Goal: Information Seeking & Learning: Learn about a topic

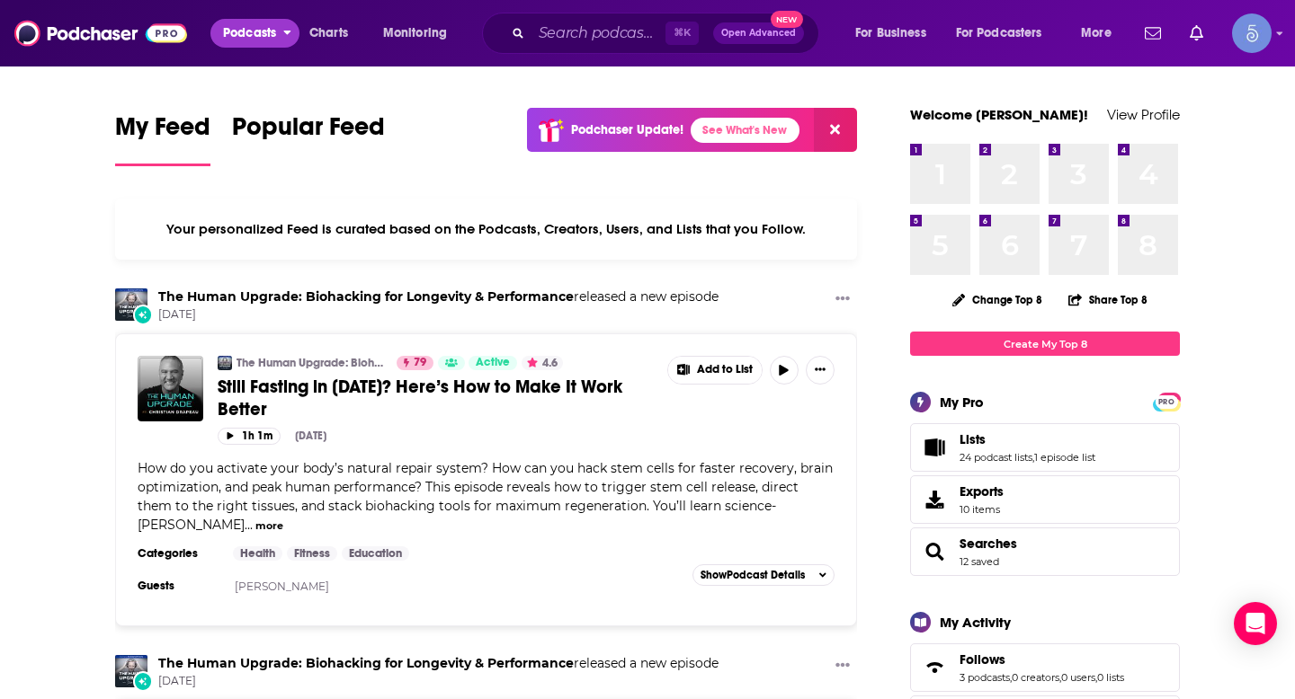
click at [254, 37] on span "Podcasts" at bounding box center [249, 33] width 53 height 25
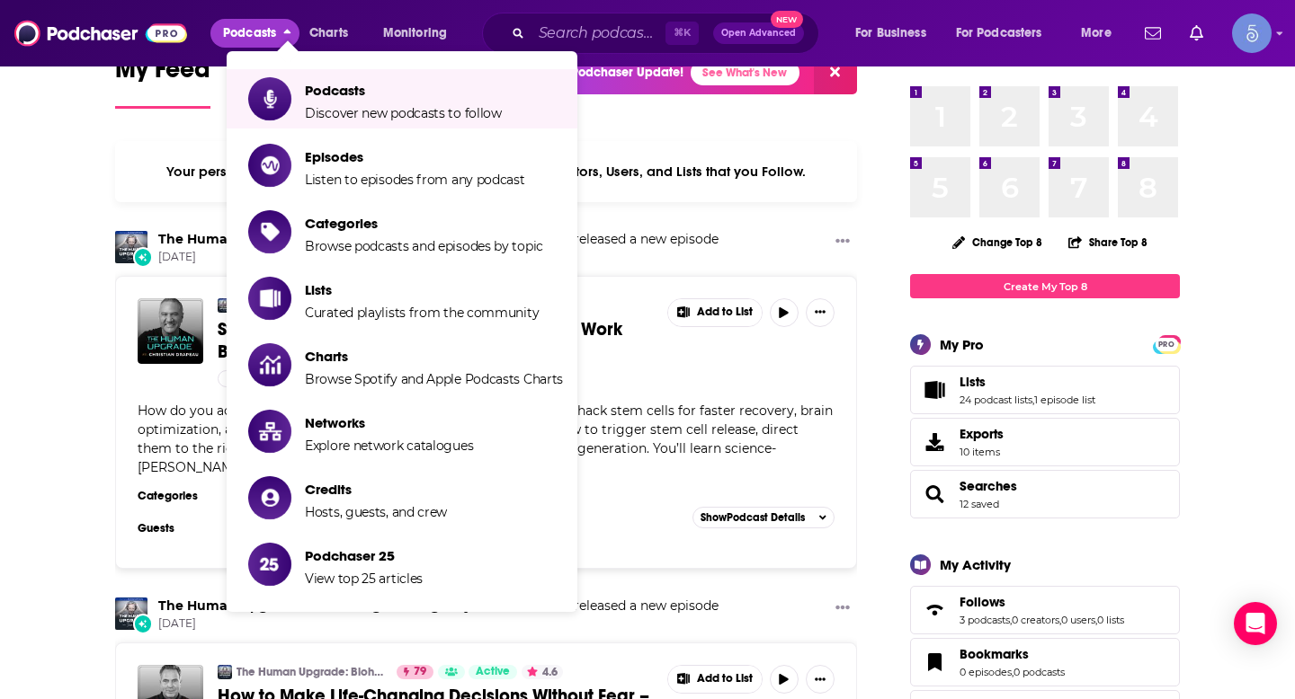
scroll to position [59, 0]
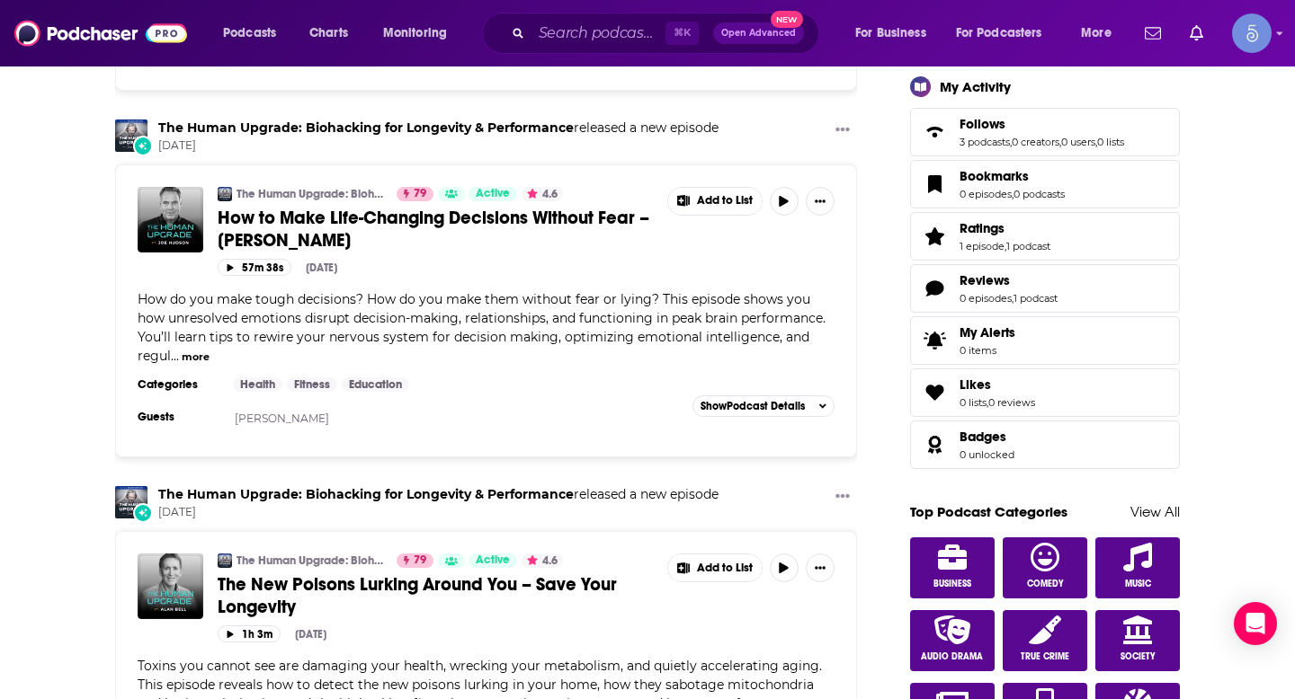
scroll to position [581, 0]
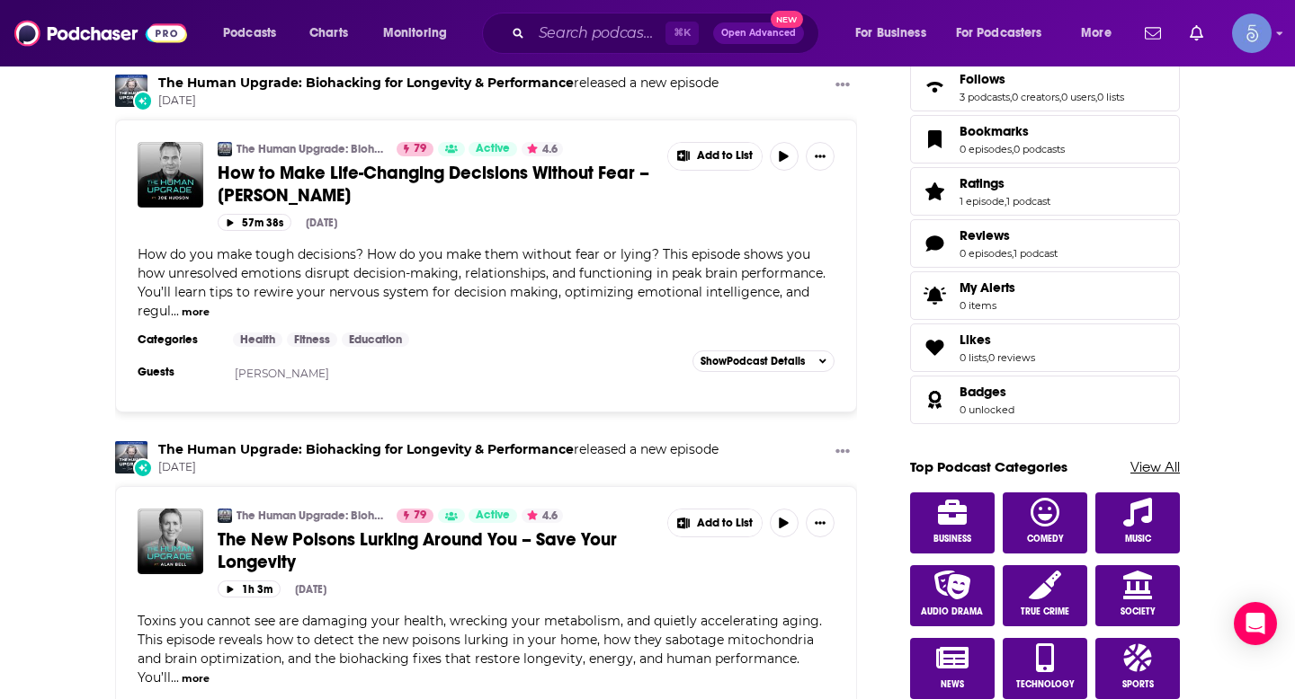
click at [1175, 467] on link "View All" at bounding box center [1154, 466] width 49 height 17
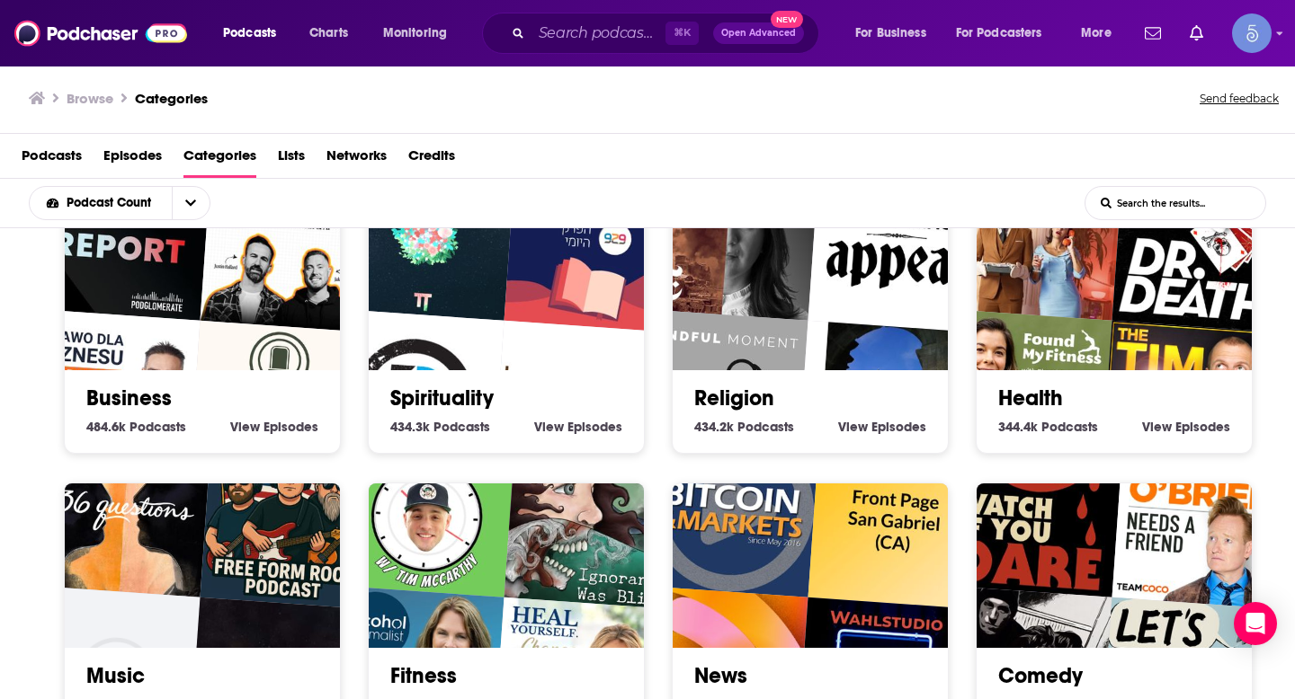
scroll to position [325, 0]
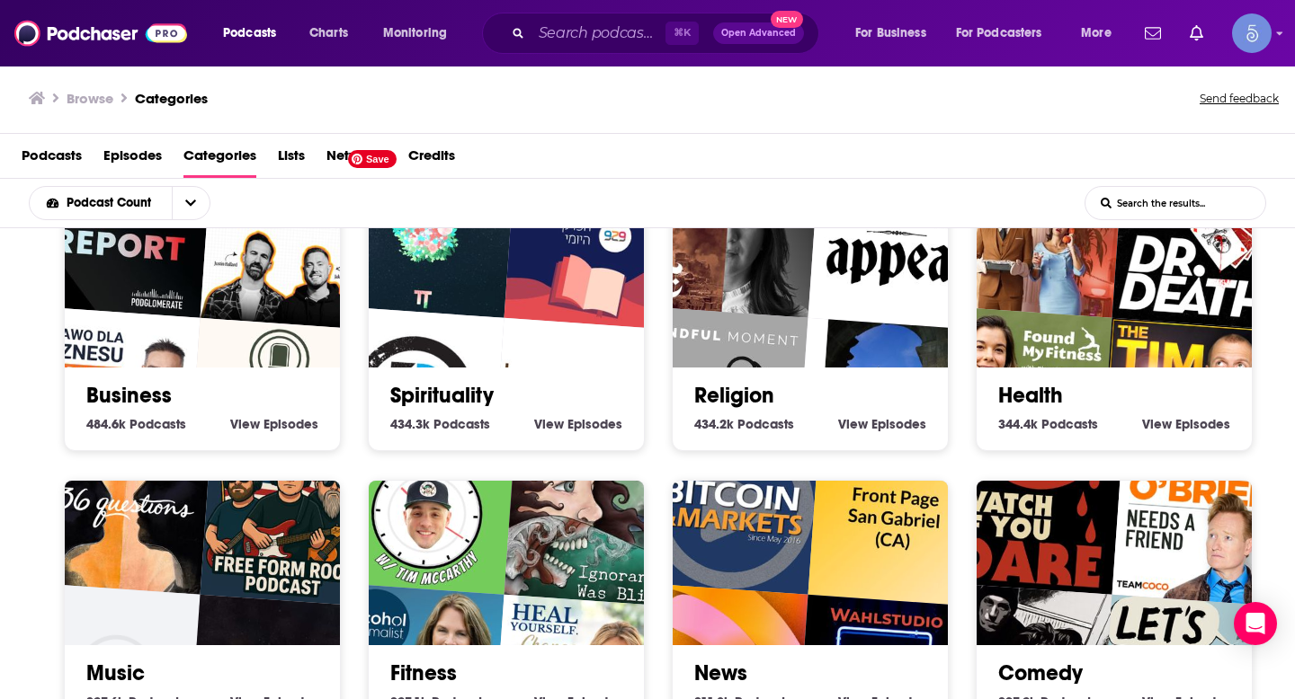
click at [496, 304] on img "The Creation Stories" at bounding box center [427, 230] width 176 height 176
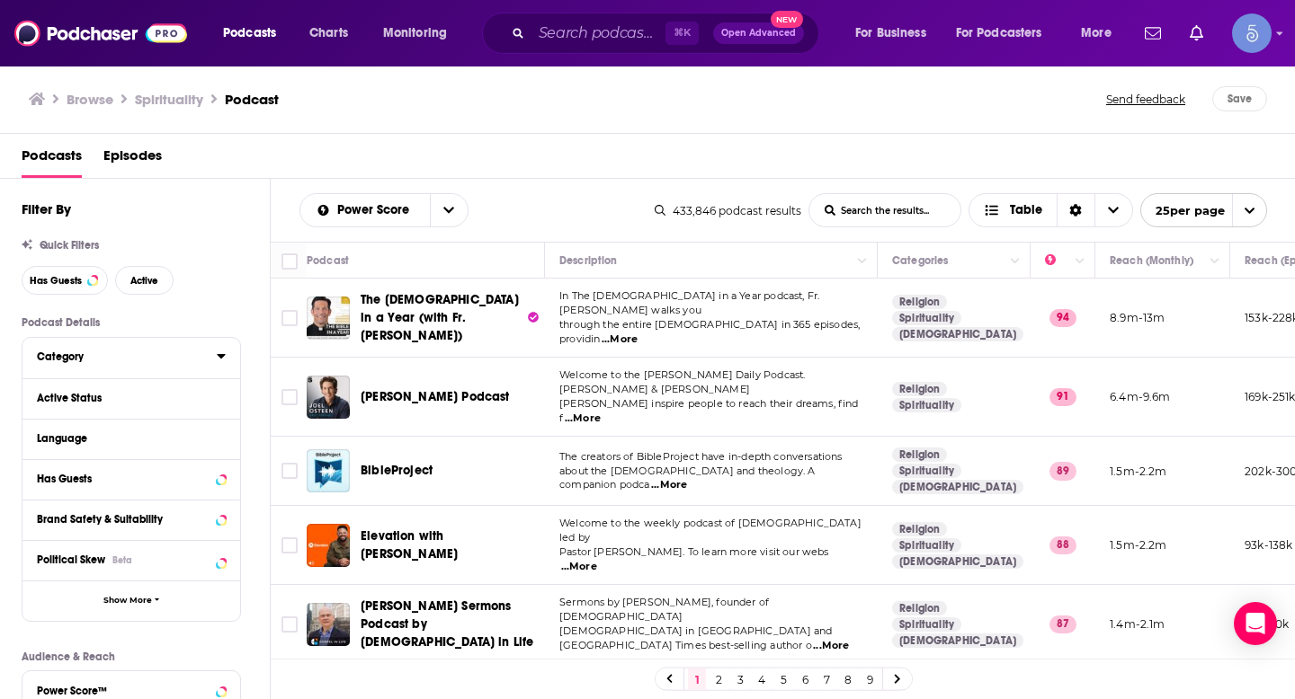
click at [159, 366] on button "Category" at bounding box center [127, 356] width 180 height 22
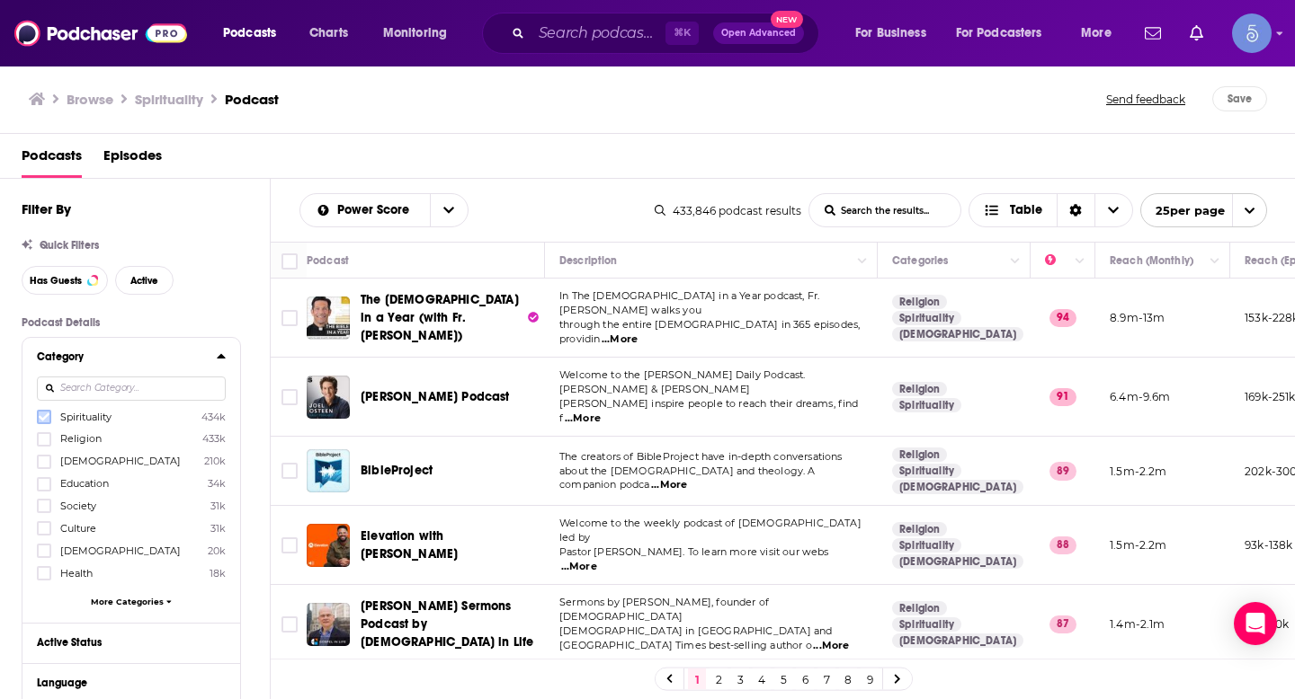
click at [44, 420] on icon at bounding box center [44, 418] width 11 height 8
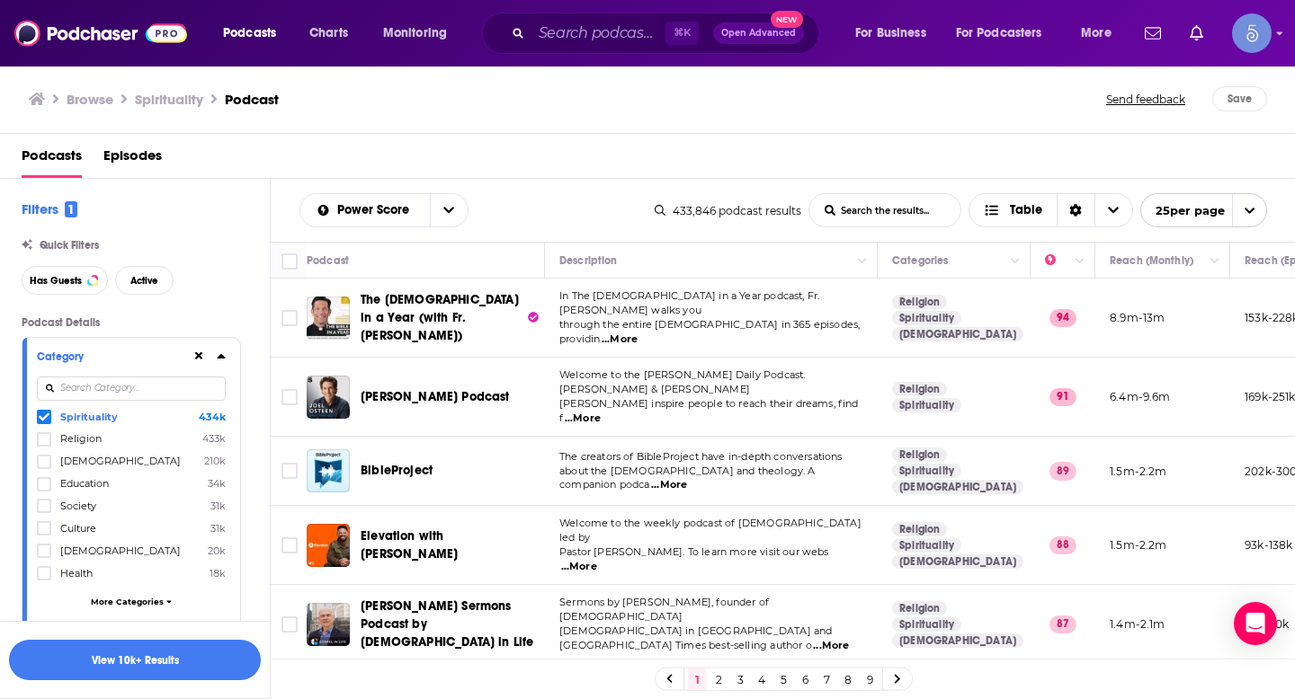
click at [44, 420] on icon at bounding box center [44, 418] width 11 height 8
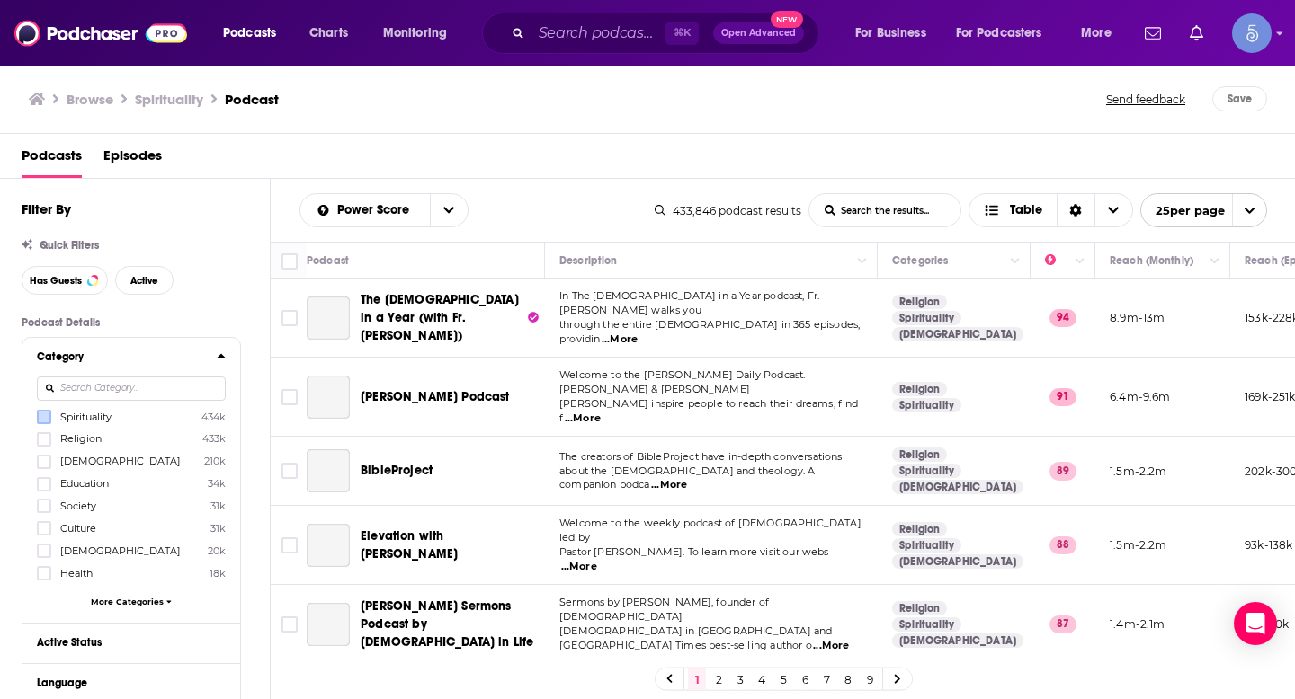
scroll to position [74, 0]
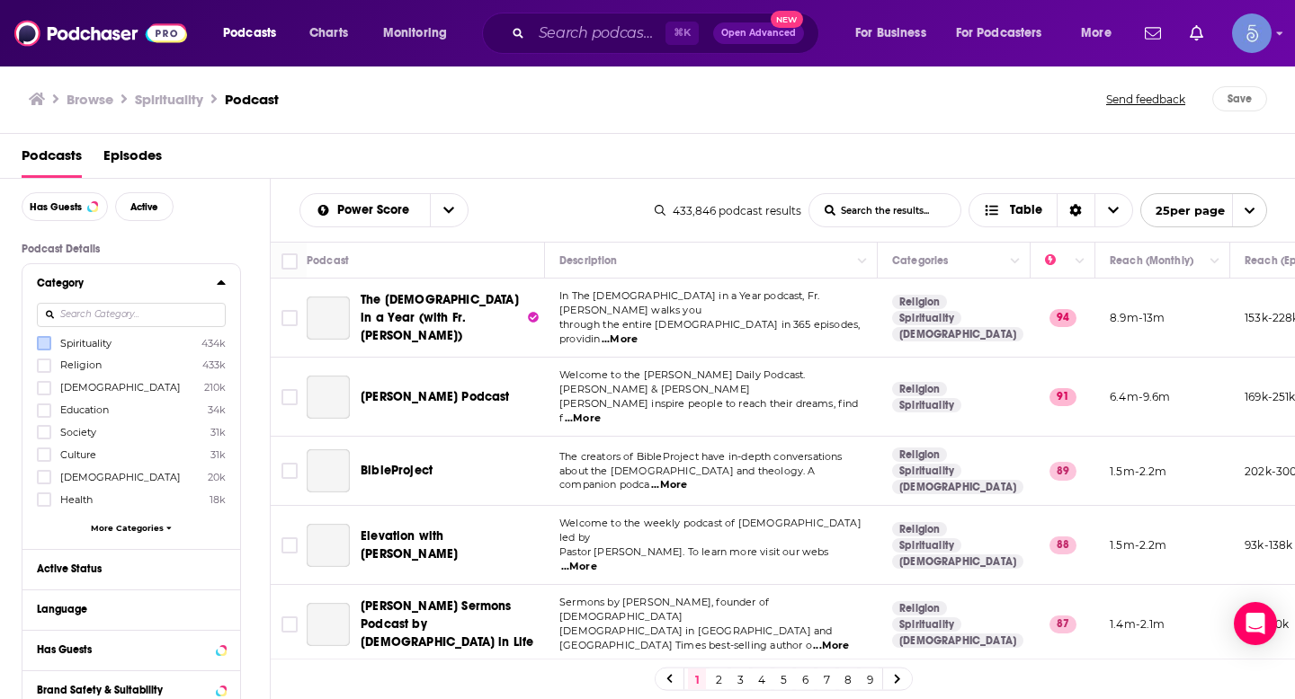
click at [141, 530] on span "More Categories" at bounding box center [127, 528] width 73 height 10
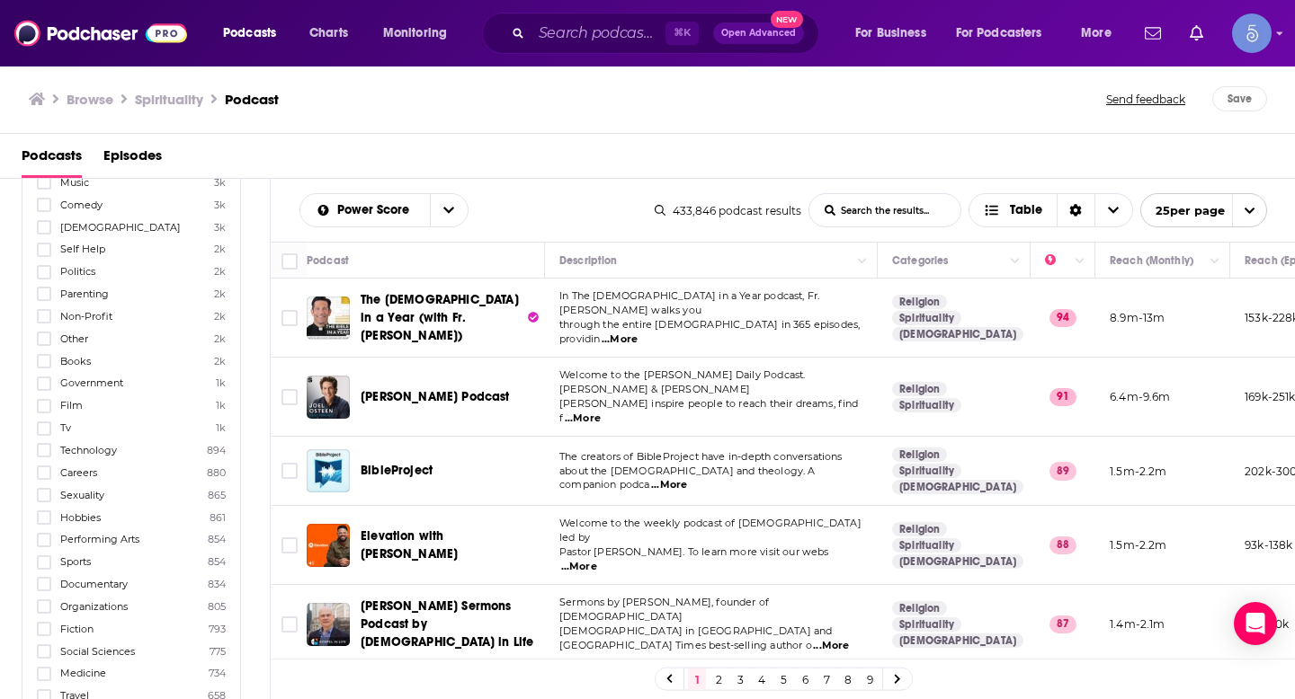
scroll to position [795, 0]
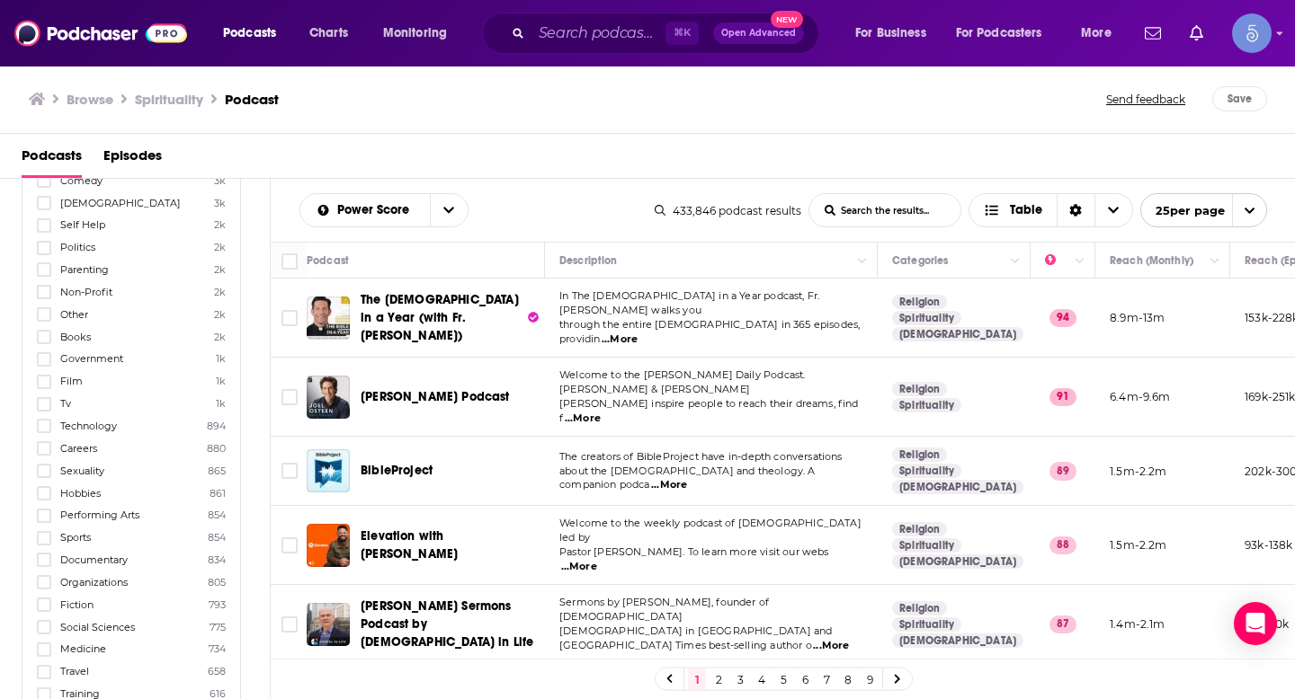
click at [488, 123] on div "Browse Spirituality Podcast Send feedback Save" at bounding box center [647, 99] width 1295 height 69
click at [933, 32] on icon "open menu" at bounding box center [937, 29] width 8 height 13
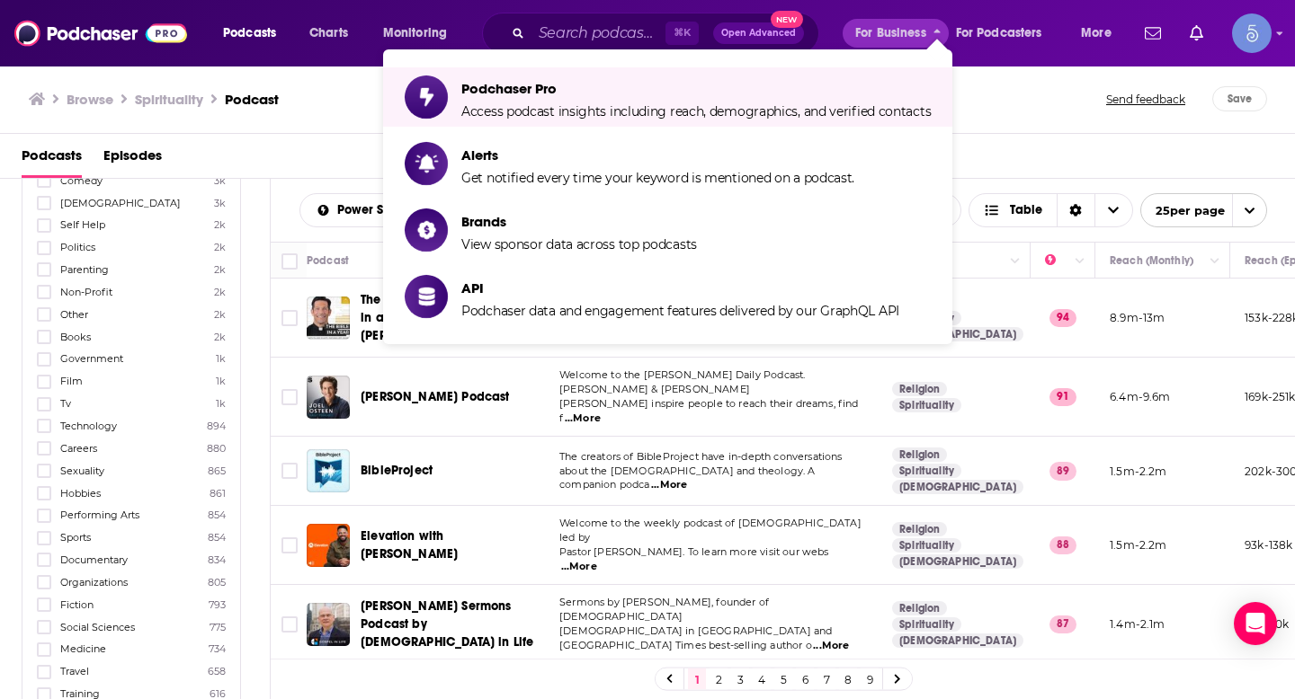
click at [1002, 91] on div "Browse Spirituality Podcast" at bounding box center [568, 98] width 1079 height 25
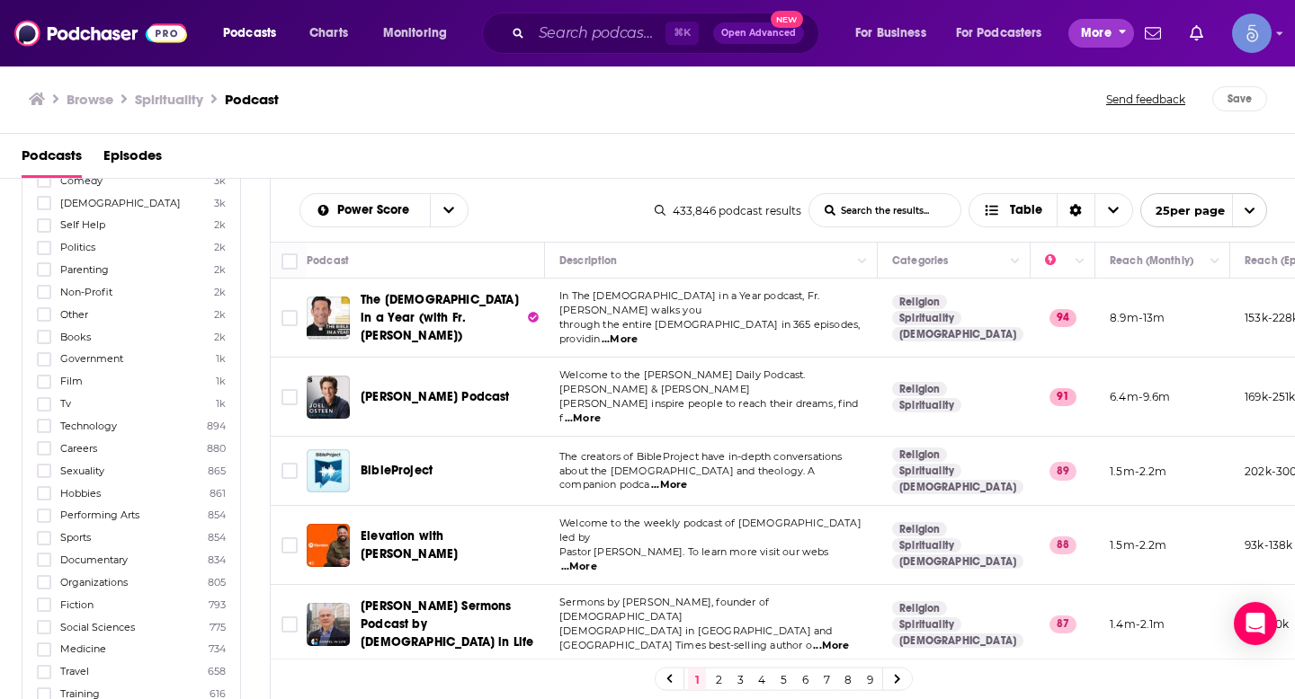
click at [1098, 36] on span "More" at bounding box center [1096, 33] width 31 height 25
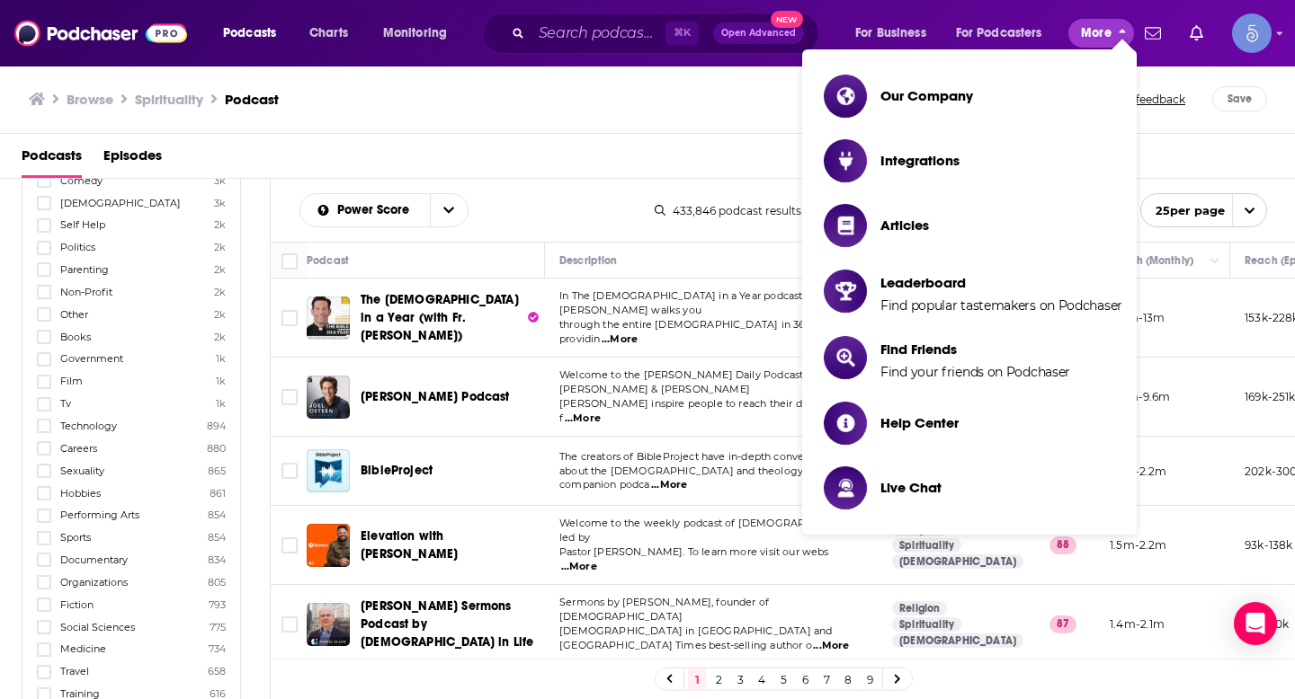
click at [1098, 35] on span "More" at bounding box center [1096, 33] width 31 height 25
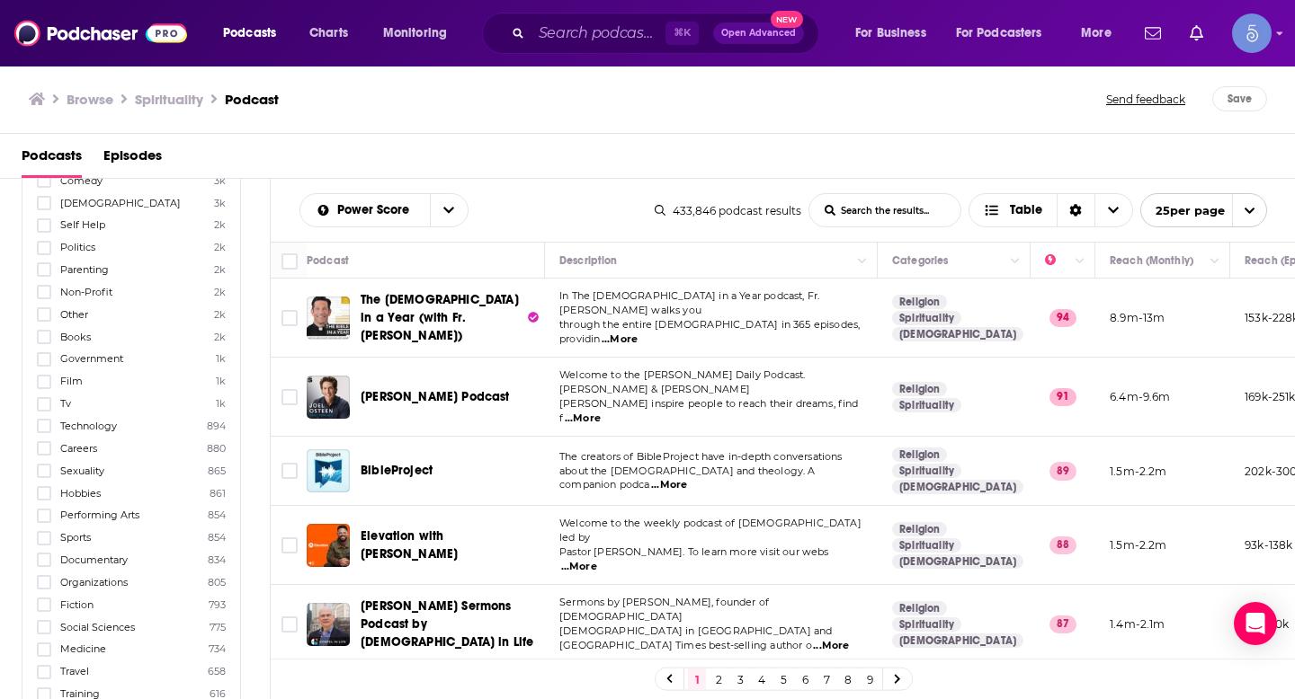
click at [27, 95] on div "Browse Spirituality Podcast Send feedback Save" at bounding box center [647, 99] width 1295 height 69
click at [35, 98] on icon at bounding box center [37, 99] width 16 height 13
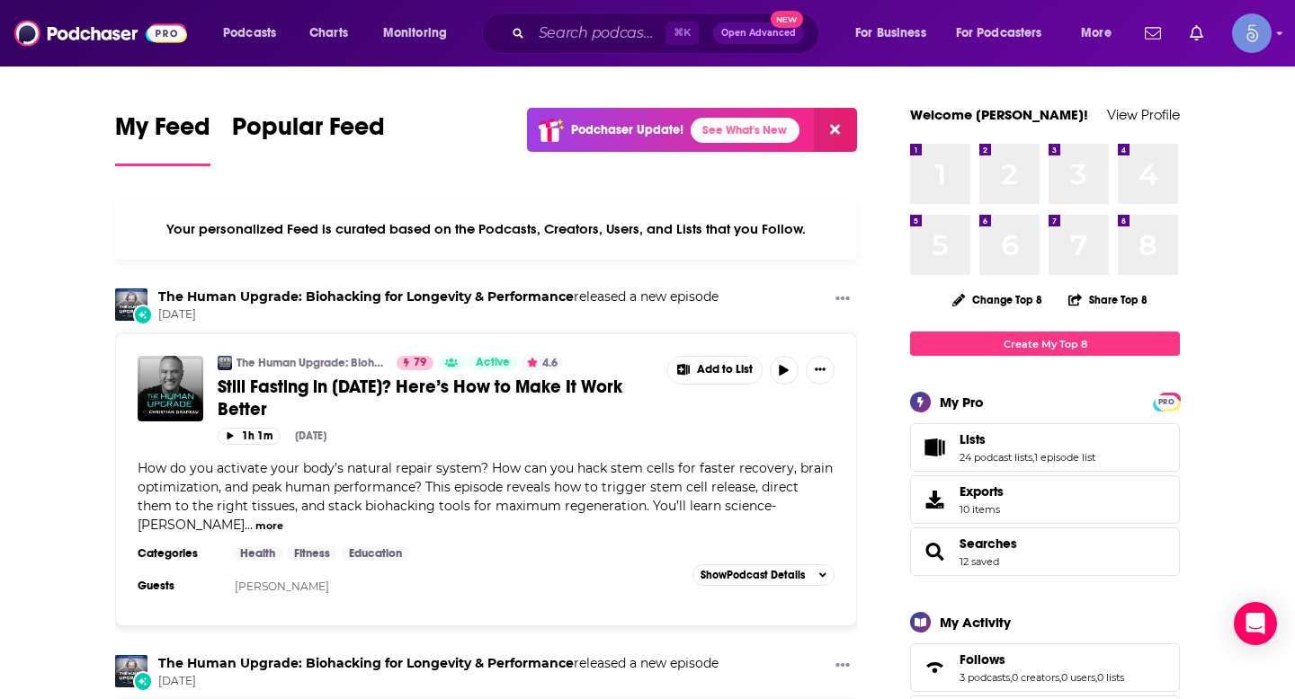
click at [751, 31] on span "Open Advanced" at bounding box center [758, 33] width 75 height 9
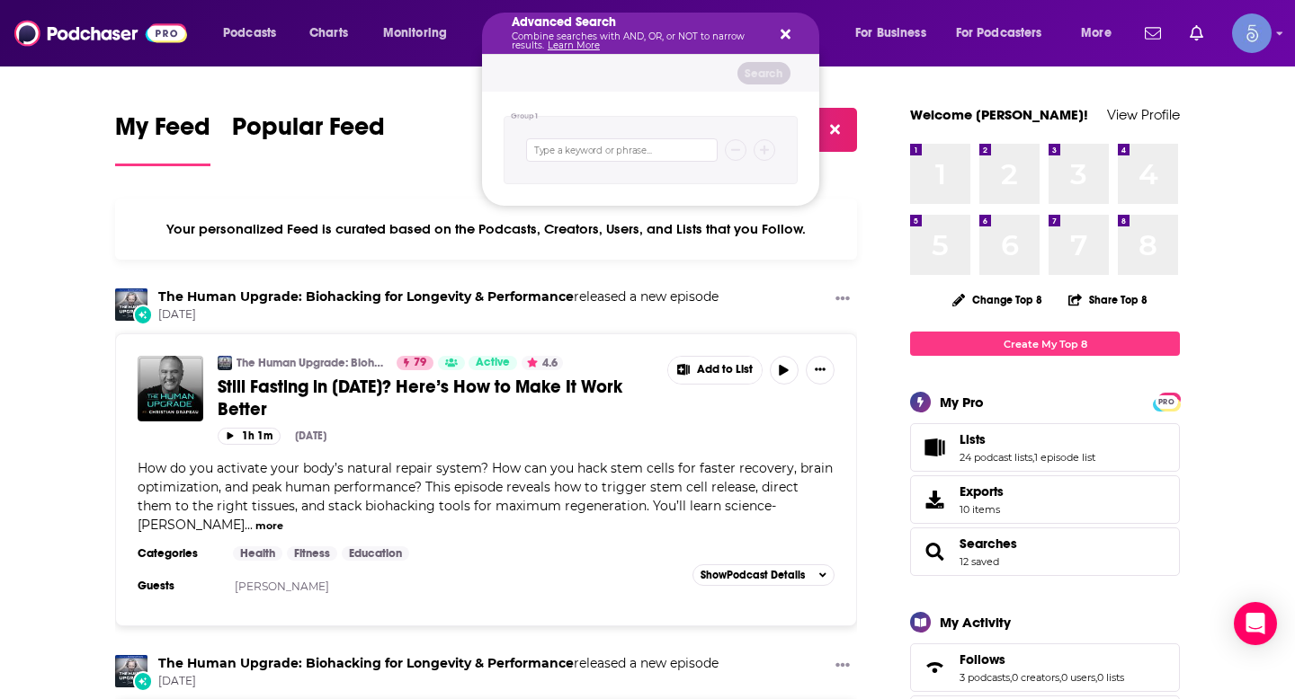
click at [783, 36] on icon "Search podcasts, credits, & more..." at bounding box center [785, 35] width 10 height 10
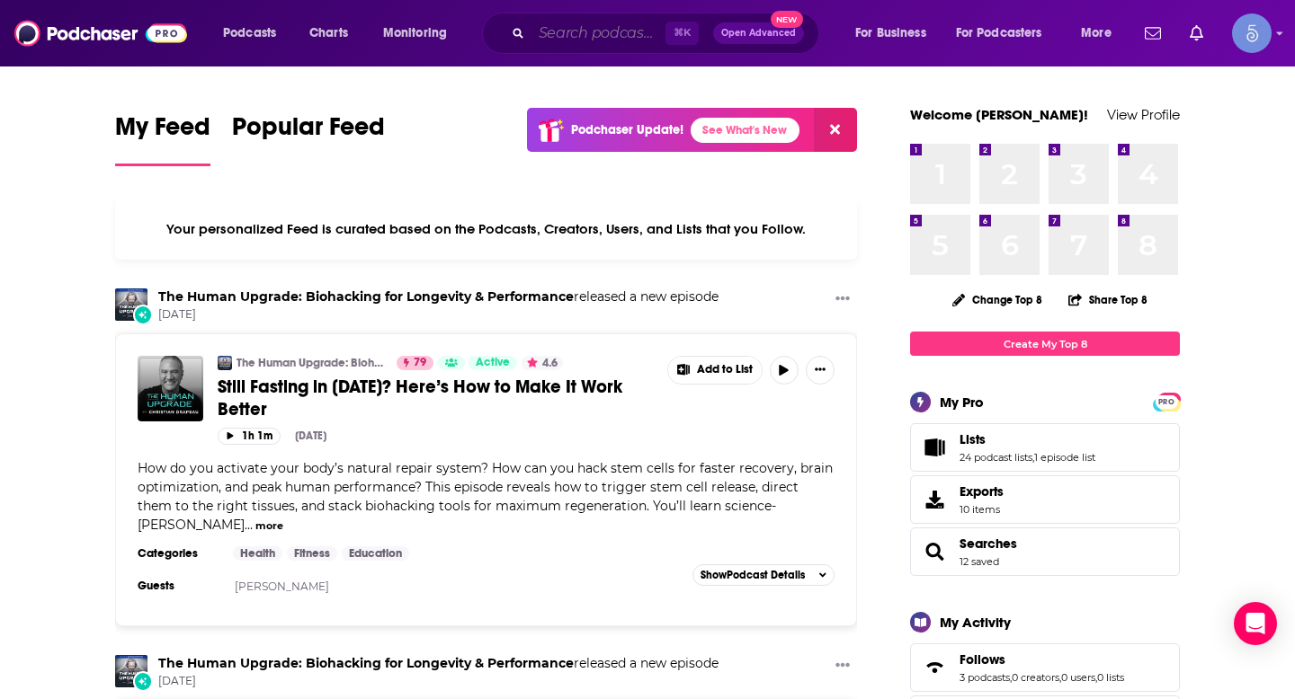
click at [582, 26] on input "Search podcasts, credits, & more..." at bounding box center [598, 33] width 134 height 29
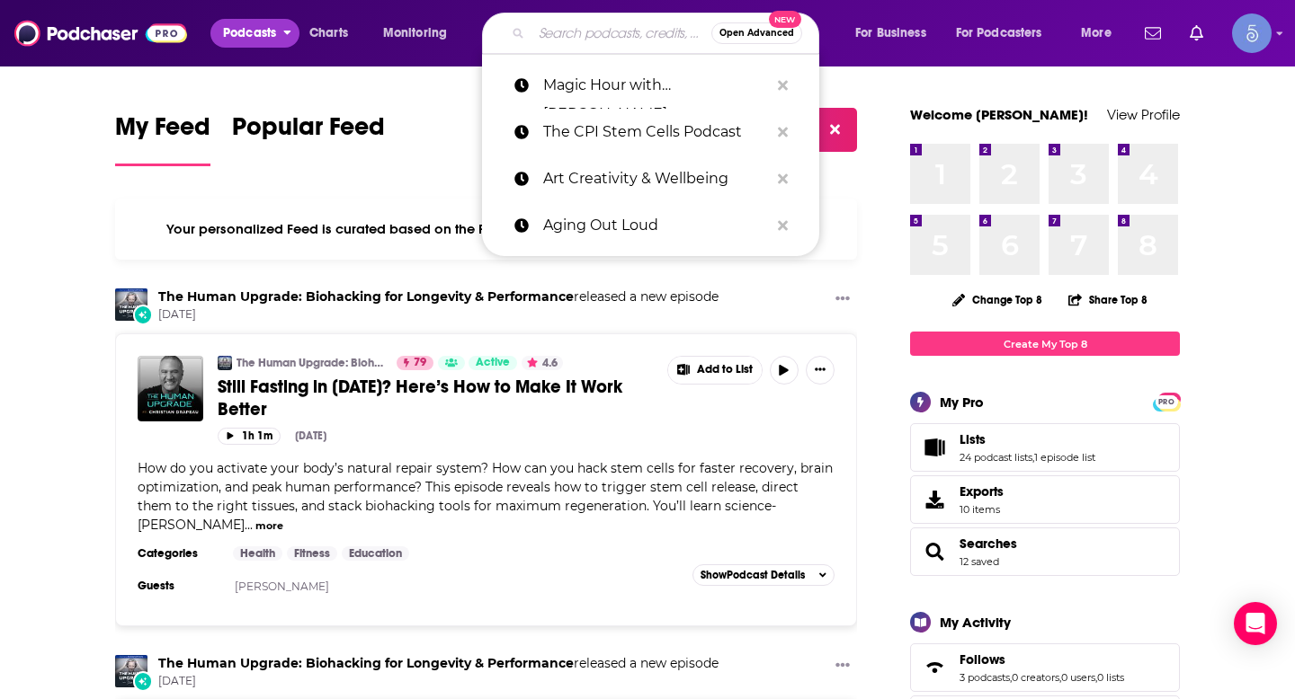
click at [267, 33] on span "Podcasts" at bounding box center [249, 33] width 53 height 25
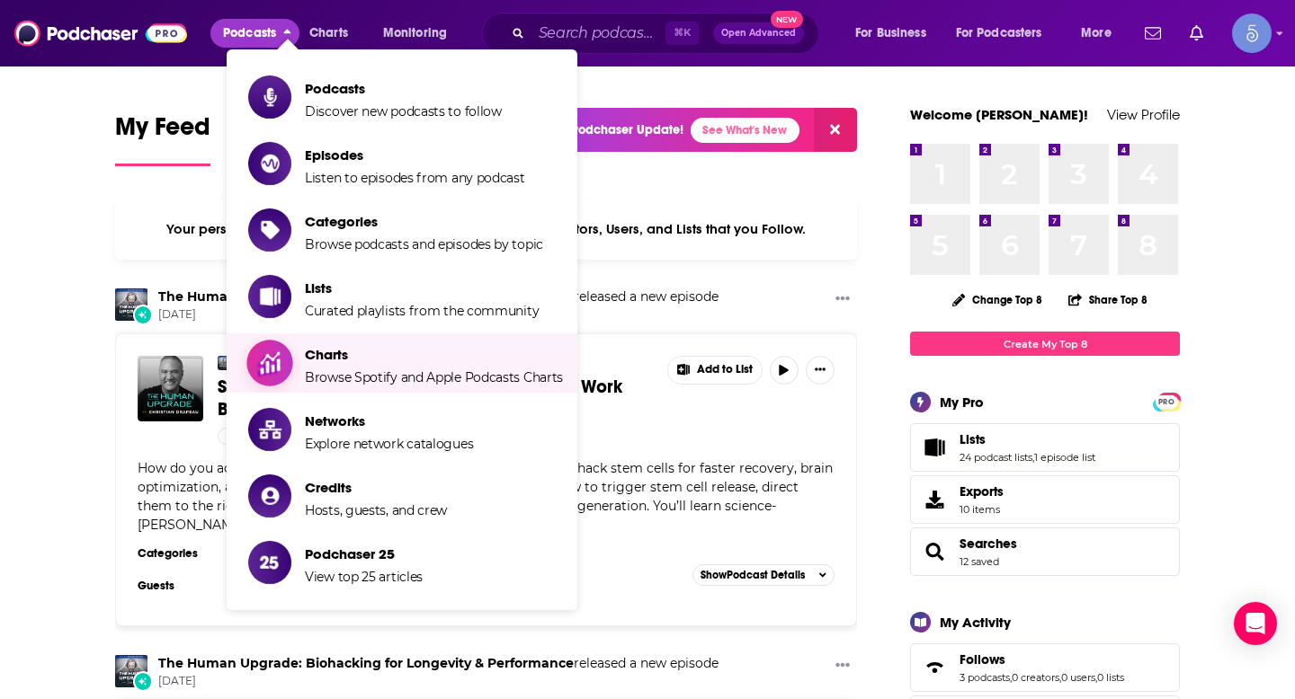
click at [362, 372] on span "Browse Spotify and Apple Podcasts Charts" at bounding box center [434, 377] width 258 height 16
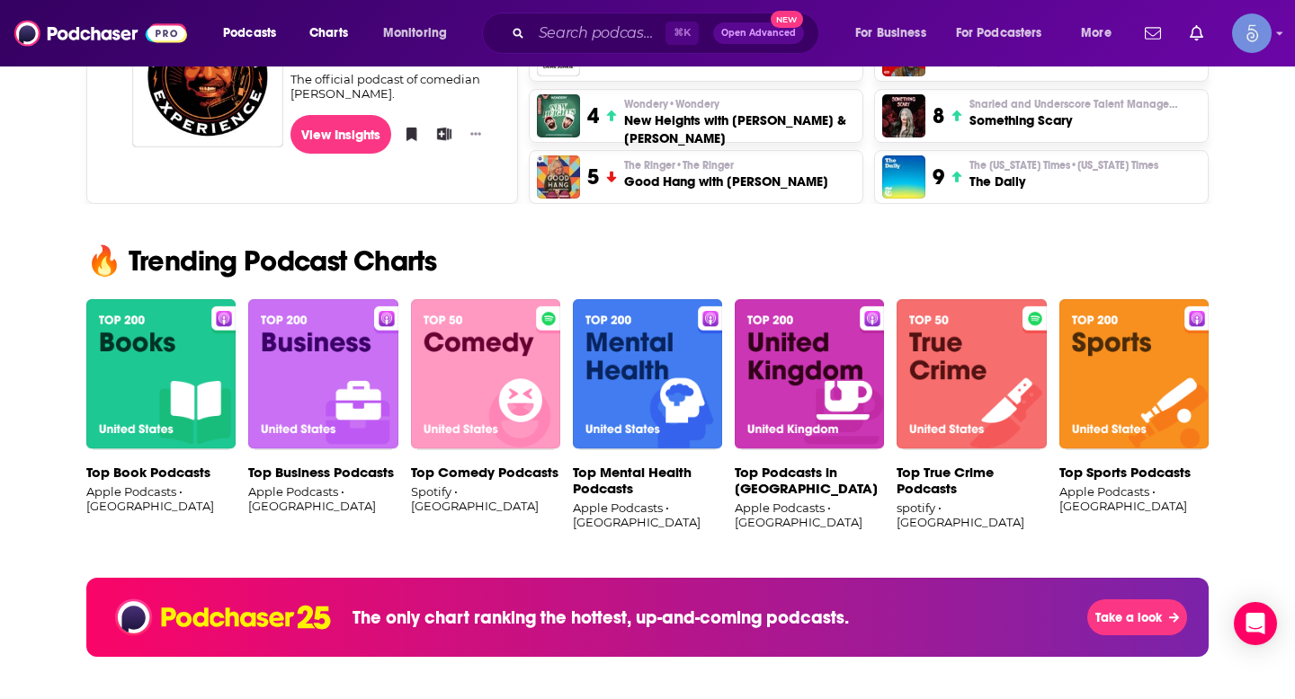
scroll to position [1006, 0]
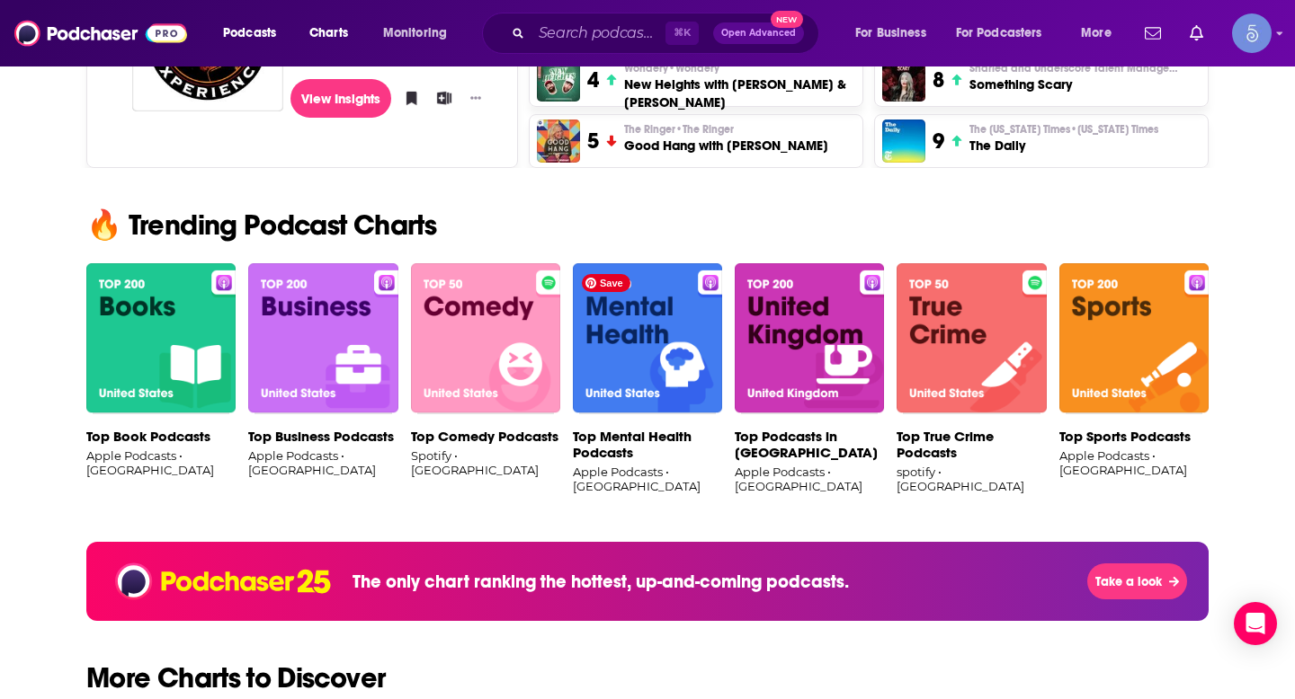
click at [649, 321] on img at bounding box center [647, 338] width 149 height 151
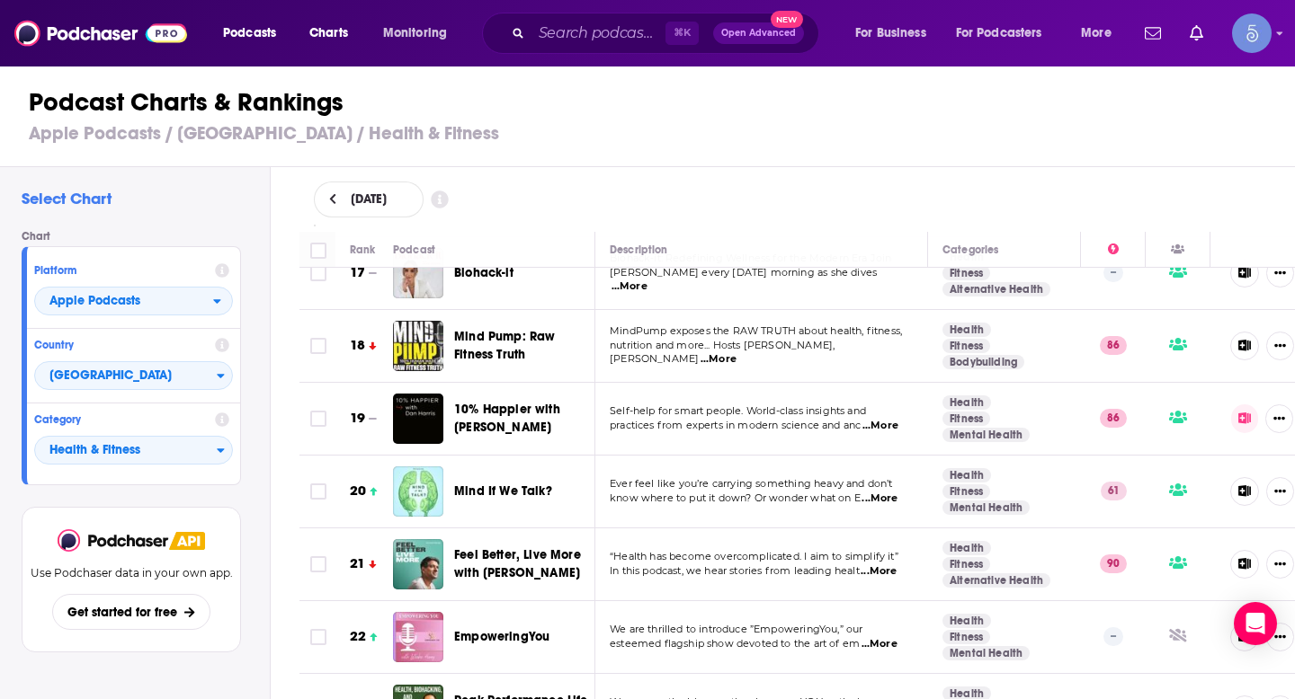
scroll to position [1256, 0]
